Goal: Information Seeking & Learning: Learn about a topic

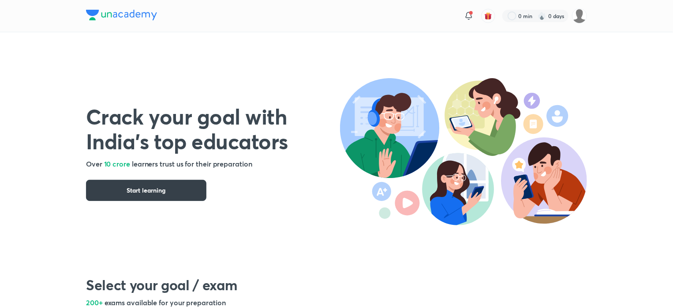
click at [182, 181] on button "Start learning" at bounding box center [146, 190] width 120 height 21
click at [581, 19] on img at bounding box center [579, 15] width 15 height 15
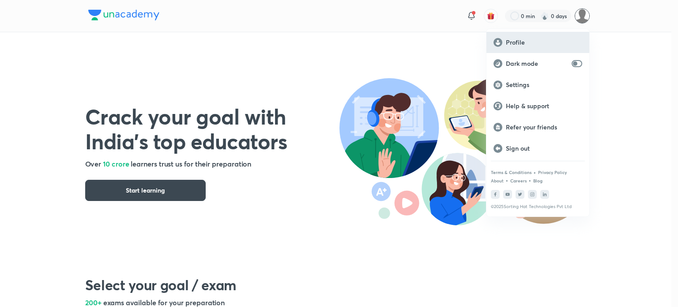
click at [521, 40] on p "Profile" at bounding box center [544, 42] width 76 height 8
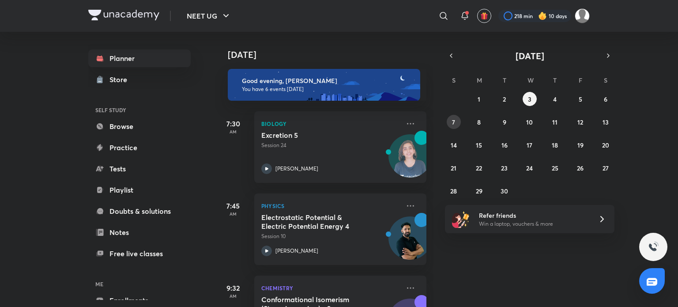
click at [452, 125] on abbr "7" at bounding box center [453, 122] width 3 height 8
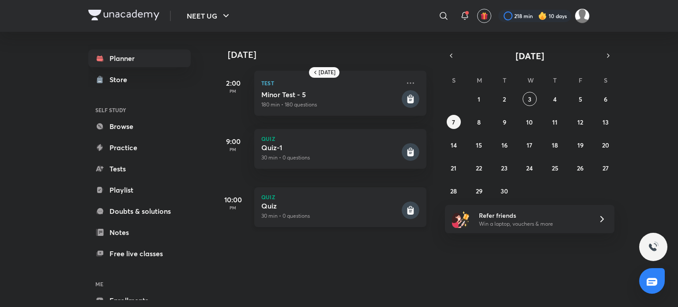
click at [349, 214] on p "30 min • 0 questions" at bounding box center [330, 216] width 139 height 8
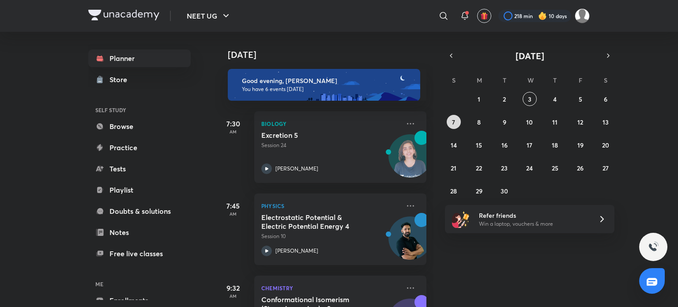
click at [451, 123] on button "7" at bounding box center [454, 122] width 14 height 14
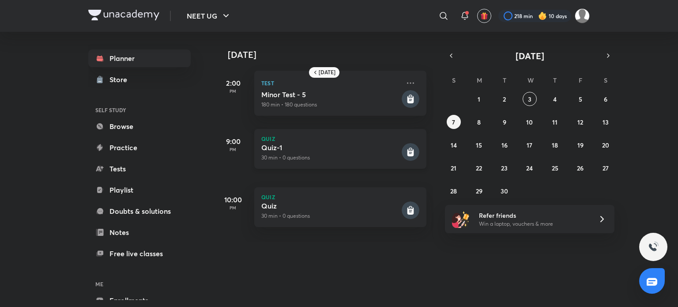
click at [355, 153] on div "Quiz-1 30 min • 0 questions" at bounding box center [330, 152] width 139 height 19
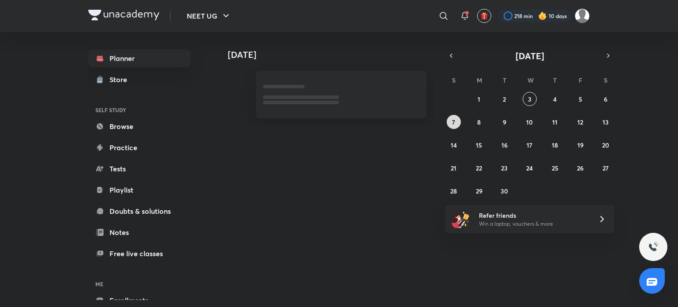
click at [454, 120] on abbr "7" at bounding box center [453, 122] width 3 height 8
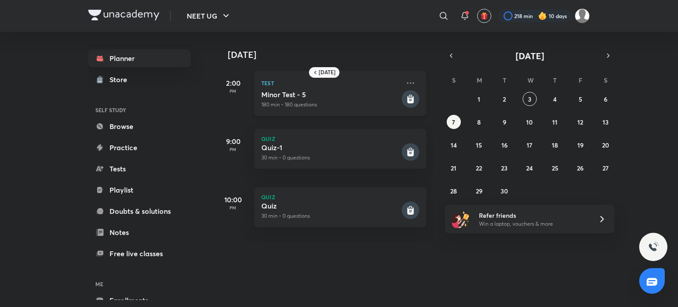
click at [325, 87] on p "Test" at bounding box center [330, 83] width 139 height 11
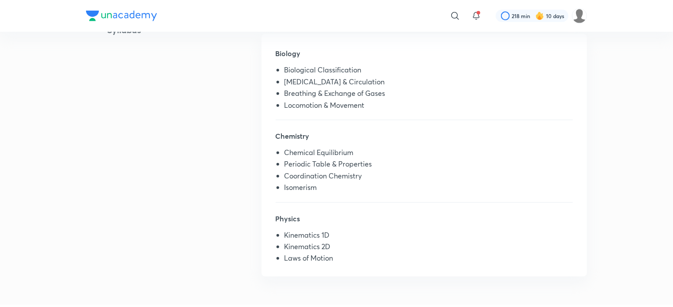
scroll to position [224, 0]
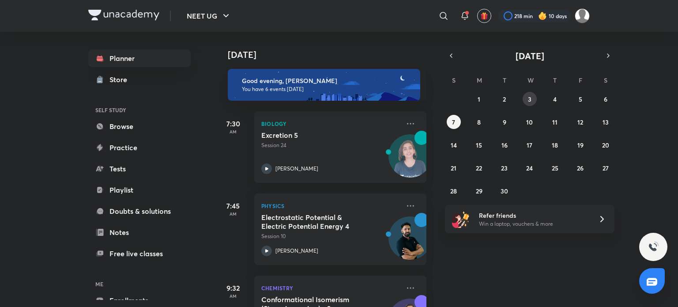
click at [531, 100] on button "3" at bounding box center [530, 99] width 14 height 14
click at [508, 99] on button "2" at bounding box center [504, 99] width 14 height 14
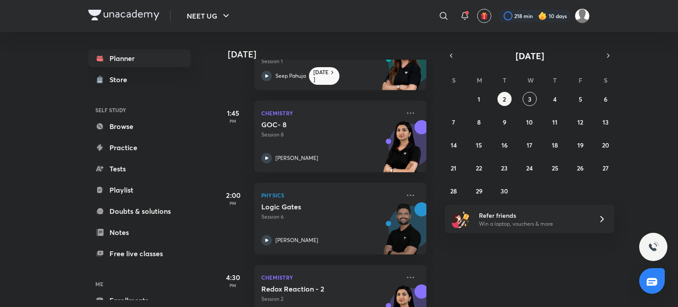
scroll to position [328, 0]
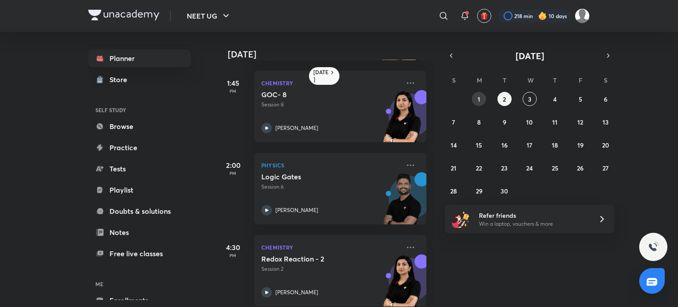
click at [478, 94] on button "1" at bounding box center [479, 99] width 14 height 14
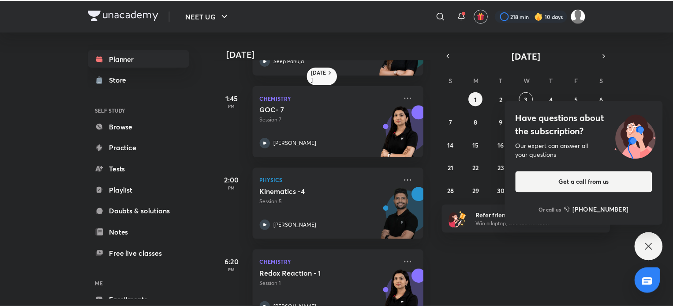
scroll to position [260, 0]
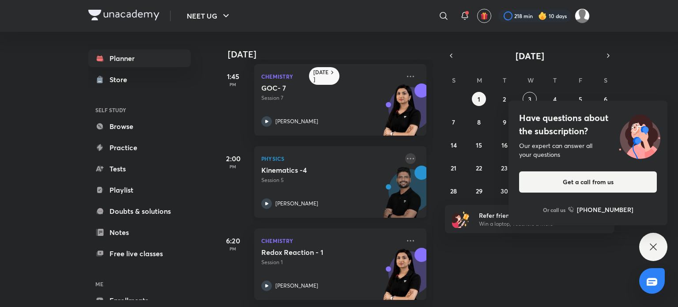
click at [405, 153] on icon at bounding box center [410, 158] width 11 height 11
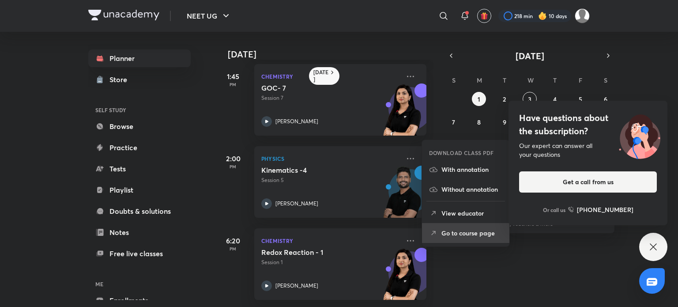
click at [461, 229] on p "Go to course page" at bounding box center [471, 232] width 61 height 9
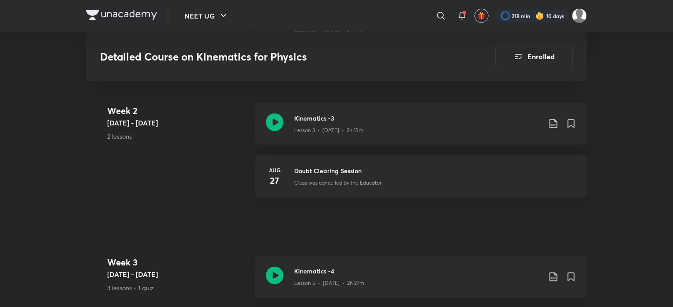
scroll to position [612, 0]
click at [553, 119] on icon at bounding box center [554, 124] width 11 height 11
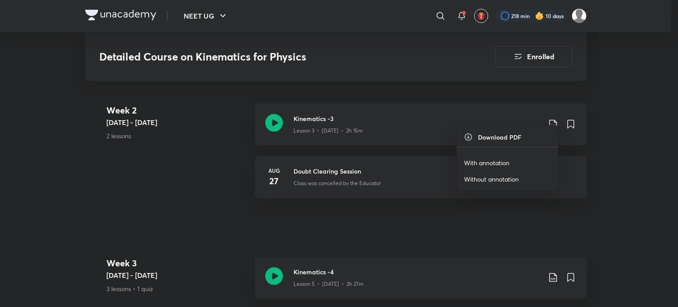
click at [493, 160] on p "With annotation" at bounding box center [486, 162] width 45 height 9
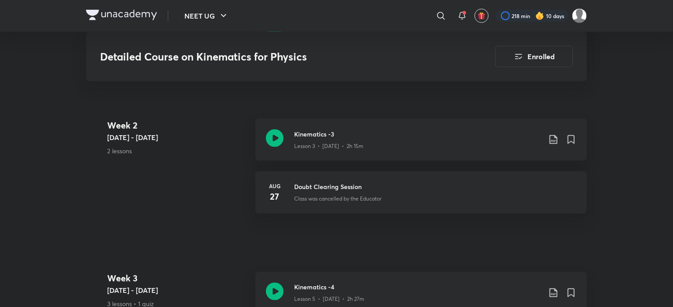
scroll to position [596, 0]
click at [337, 143] on p "Lesson 3 • Aug 25 • 2h 15m" at bounding box center [328, 147] width 69 height 8
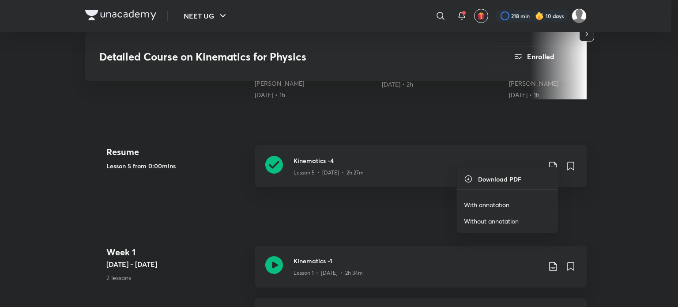
click at [510, 203] on li "With annotation" at bounding box center [507, 204] width 101 height 16
click at [490, 201] on p "With annotation" at bounding box center [486, 204] width 45 height 9
